Goal: Task Accomplishment & Management: Manage account settings

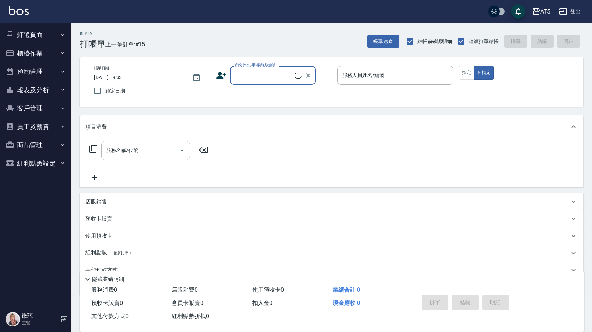
click at [40, 109] on button "客戶管理" at bounding box center [36, 108] width 66 height 19
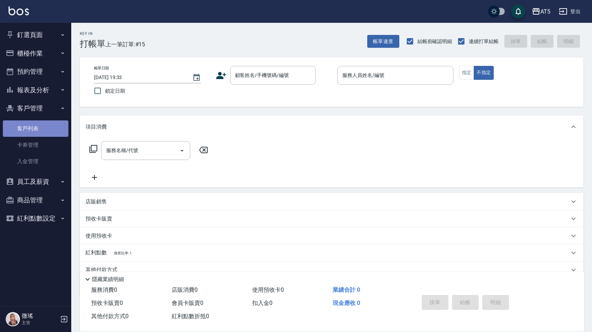
click at [39, 127] on link "客戶列表" at bounding box center [36, 128] width 66 height 16
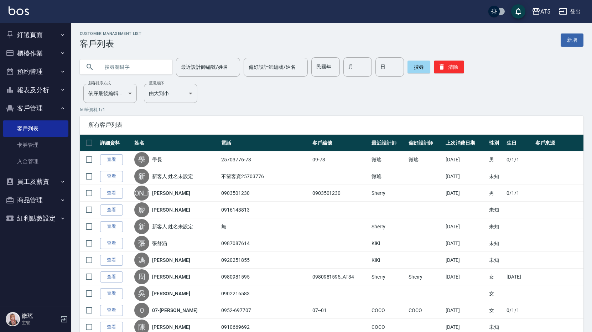
click at [116, 162] on link "查看" at bounding box center [111, 159] width 23 height 11
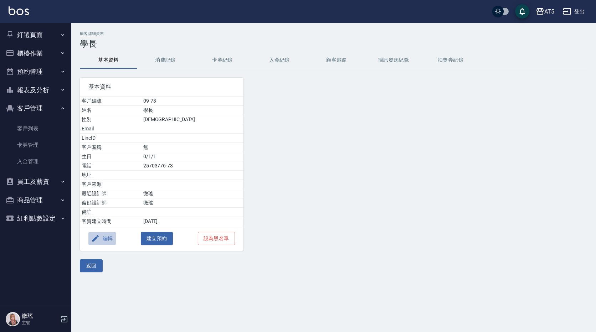
click at [106, 237] on button "編輯" at bounding box center [101, 238] width 27 height 13
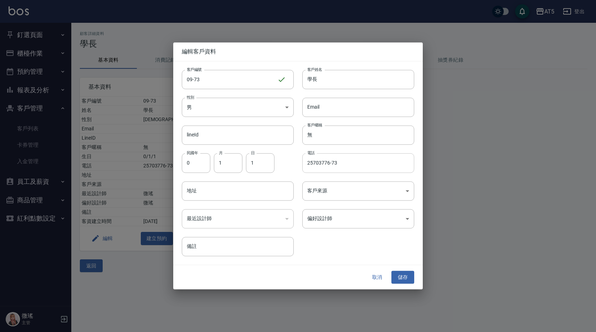
click at [342, 164] on input "25703776-73" at bounding box center [358, 163] width 112 height 19
type input "2"
type input "0965151088"
click at [406, 277] on button "儲存" at bounding box center [402, 277] width 23 height 13
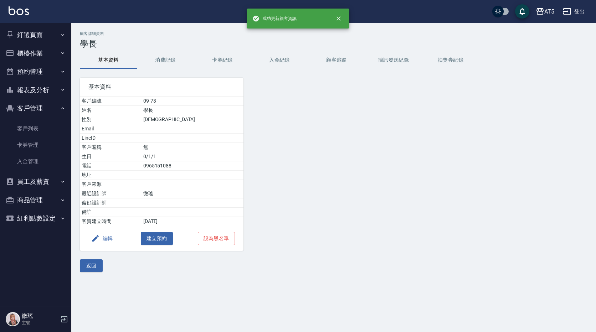
click at [38, 32] on button "釘選頁面" at bounding box center [36, 35] width 66 height 19
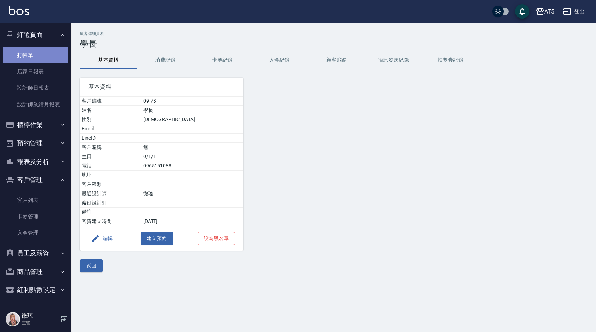
click at [53, 59] on link "打帳單" at bounding box center [36, 55] width 66 height 16
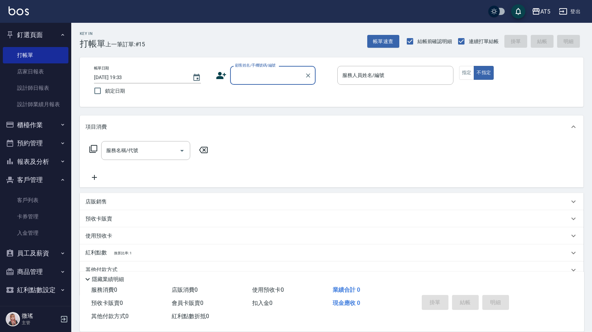
click at [30, 138] on button "預約管理" at bounding box center [36, 143] width 66 height 19
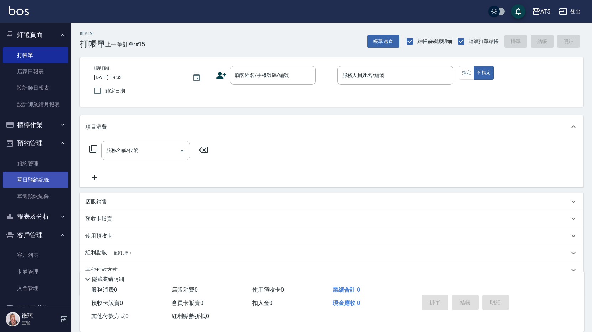
click at [45, 180] on link "單日預約紀錄" at bounding box center [36, 180] width 66 height 16
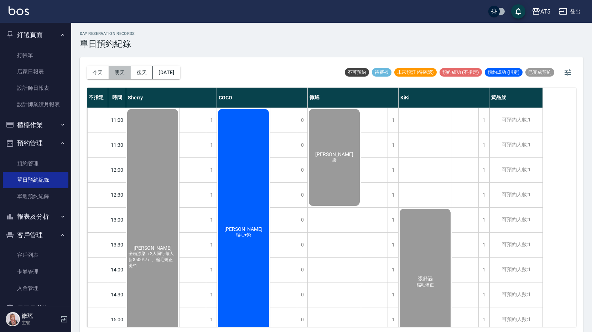
click at [121, 72] on button "明天" at bounding box center [120, 72] width 22 height 13
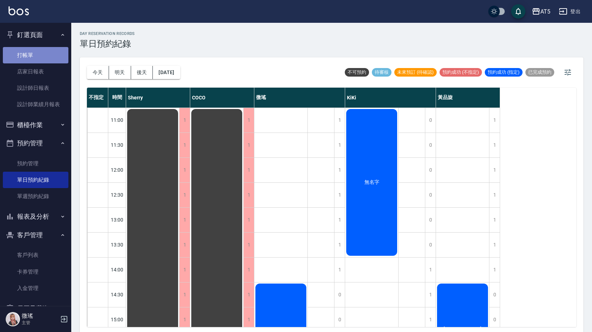
click at [42, 53] on link "打帳單" at bounding box center [36, 55] width 66 height 16
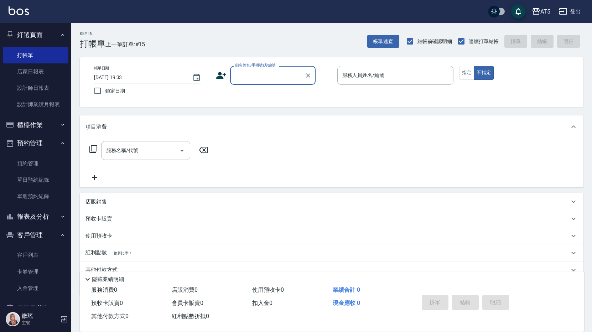
scroll to position [57, 0]
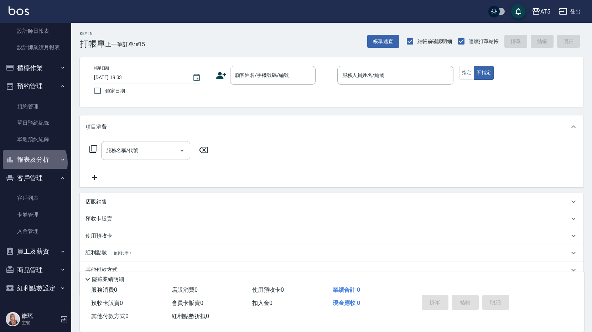
click at [33, 162] on button "報表及分析" at bounding box center [36, 159] width 66 height 19
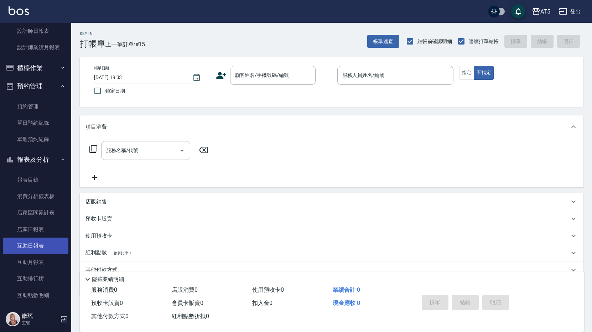
scroll to position [164, 0]
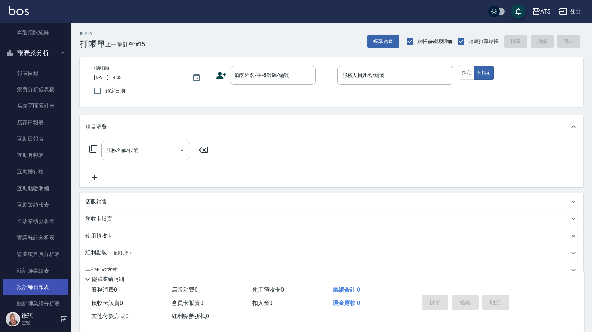
click at [46, 284] on link "設計師日報表" at bounding box center [36, 287] width 66 height 16
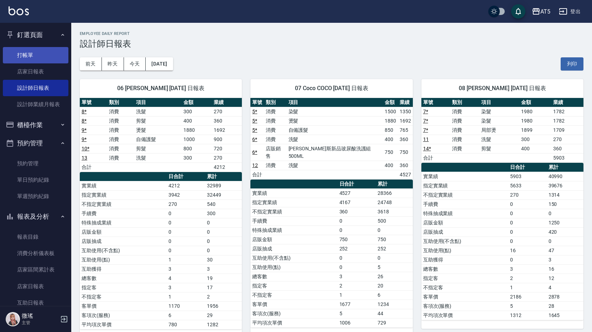
click at [30, 55] on link "打帳單" at bounding box center [36, 55] width 66 height 16
